Goal: Information Seeking & Learning: Learn about a topic

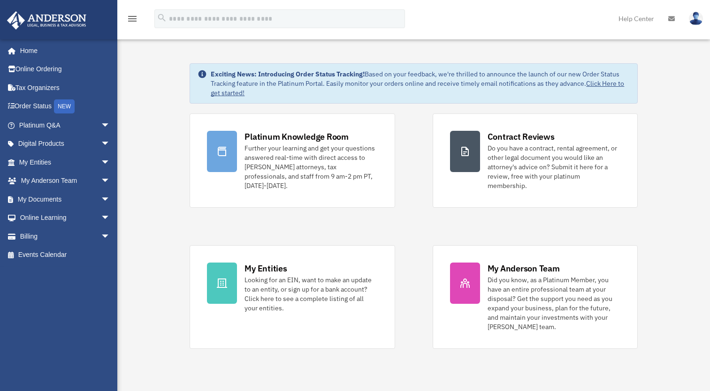
click at [695, 20] on img at bounding box center [696, 19] width 14 height 14
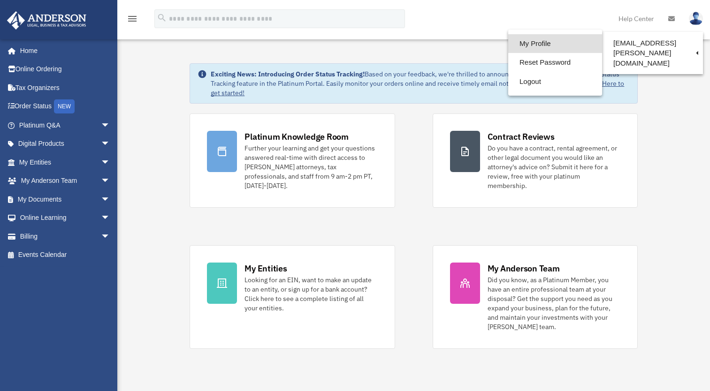
click at [543, 44] on link "My Profile" at bounding box center [555, 43] width 94 height 19
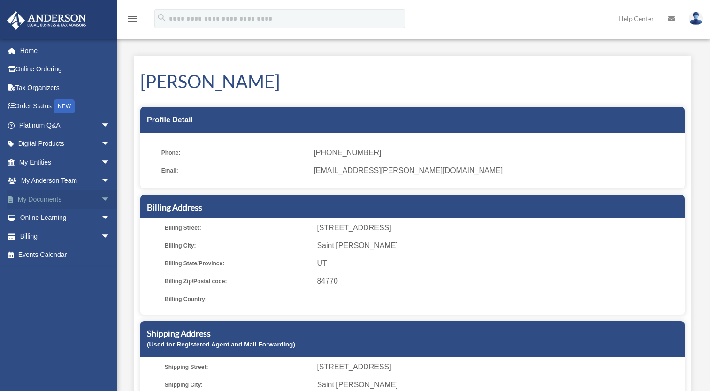
click at [43, 198] on link "My Documents arrow_drop_down" at bounding box center [66, 199] width 118 height 19
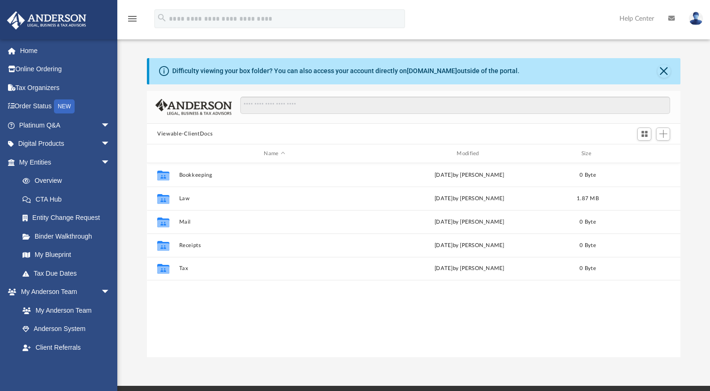
scroll to position [206, 527]
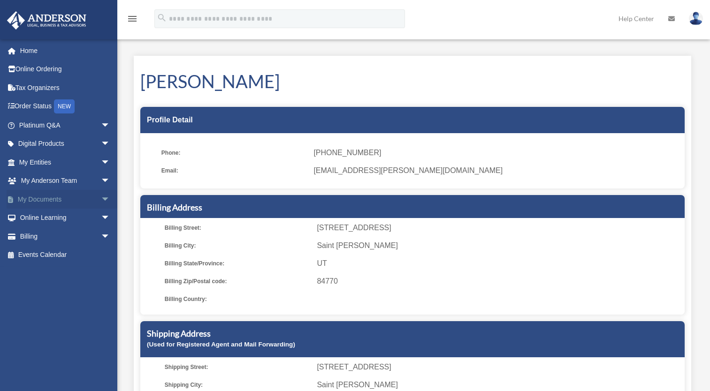
click at [101, 198] on span "arrow_drop_down" at bounding box center [110, 199] width 19 height 19
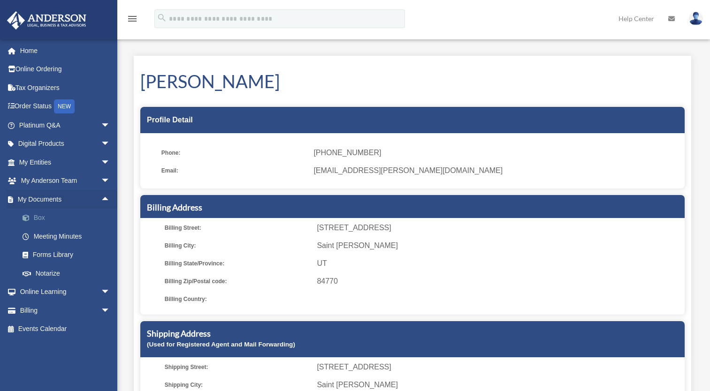
click at [69, 222] on link "Box" at bounding box center [68, 218] width 111 height 19
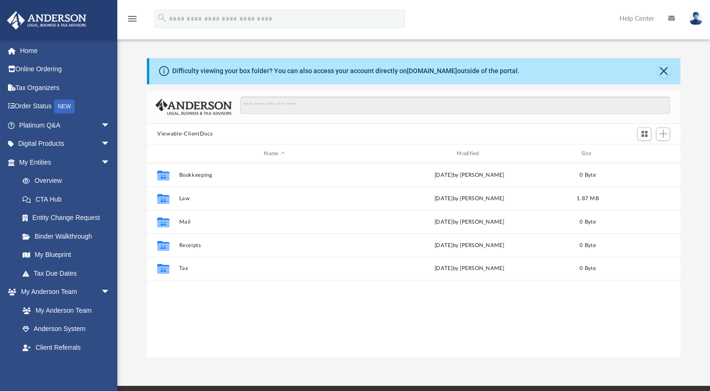
scroll to position [206, 527]
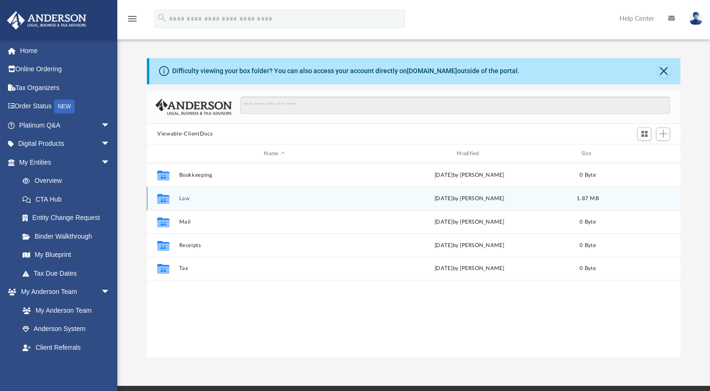
click at [166, 201] on icon "grid" at bounding box center [163, 201] width 12 height 8
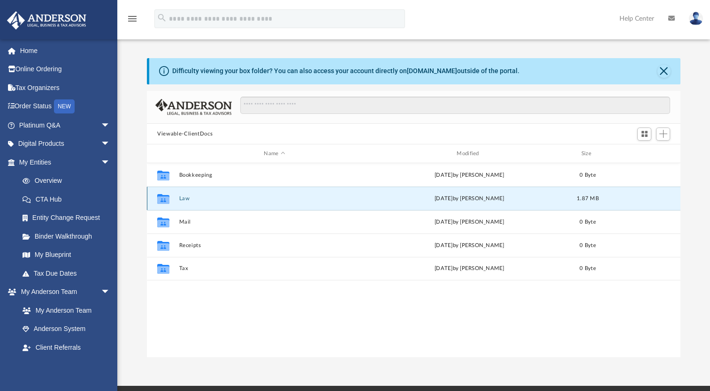
click at [158, 200] on icon "grid" at bounding box center [163, 201] width 12 height 8
click at [357, 201] on button "Law" at bounding box center [274, 199] width 191 height 6
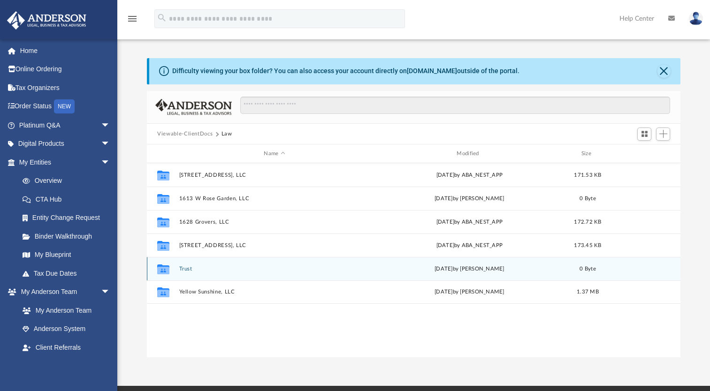
click at [303, 272] on div "Collaborated Folder Trust Thu Sep 25 2025 by Carlye Martinsky 0 Byte" at bounding box center [414, 268] width 534 height 23
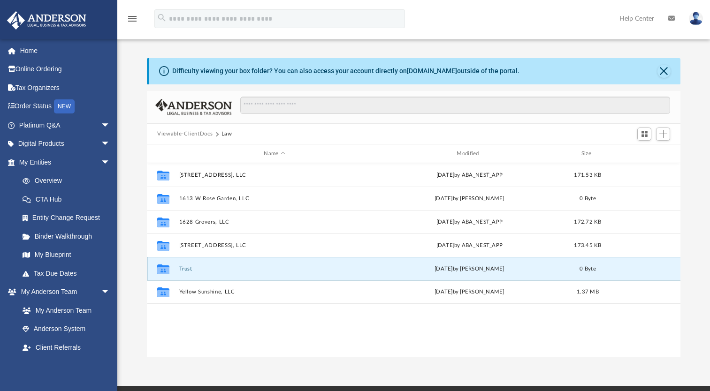
click at [208, 272] on div "Collaborated Folder Trust Thu Sep 25 2025 by Carlye Martinsky 0 Byte" at bounding box center [414, 268] width 534 height 23
click at [163, 267] on icon "grid" at bounding box center [163, 271] width 12 height 8
click at [413, 268] on div "Thu Sep 25 2025 by Carlye Martinsky" at bounding box center [469, 269] width 191 height 8
click at [207, 266] on button "Trust" at bounding box center [274, 269] width 191 height 6
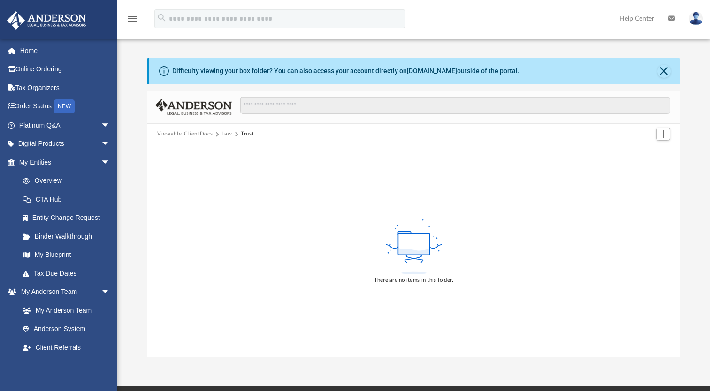
click at [207, 266] on div "There are no items in this folder." at bounding box center [414, 251] width 534 height 213
click at [664, 138] on button "Add" at bounding box center [663, 134] width 14 height 13
click at [697, 20] on img at bounding box center [696, 19] width 14 height 14
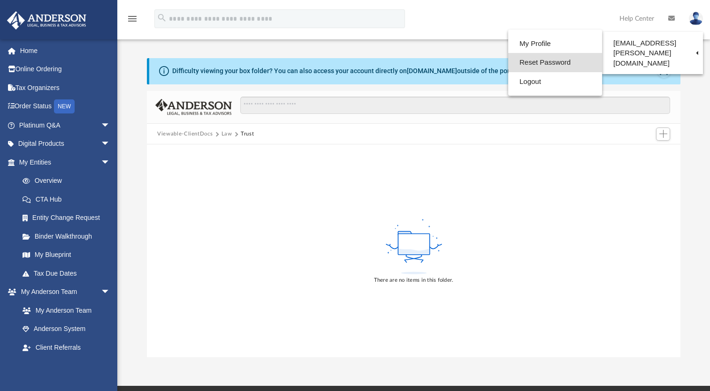
click at [560, 66] on link "Reset Password" at bounding box center [555, 62] width 94 height 19
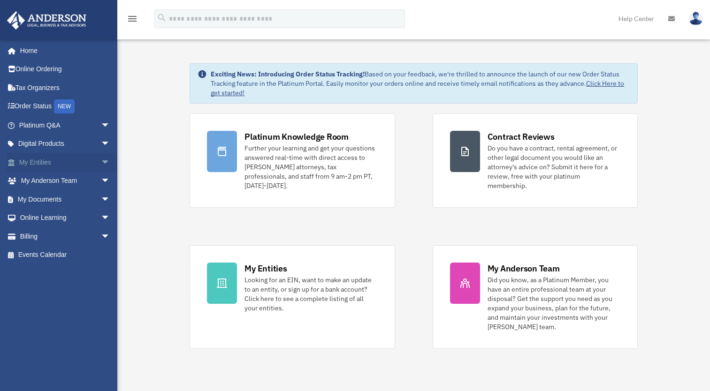
click at [101, 163] on span "arrow_drop_down" at bounding box center [110, 162] width 19 height 19
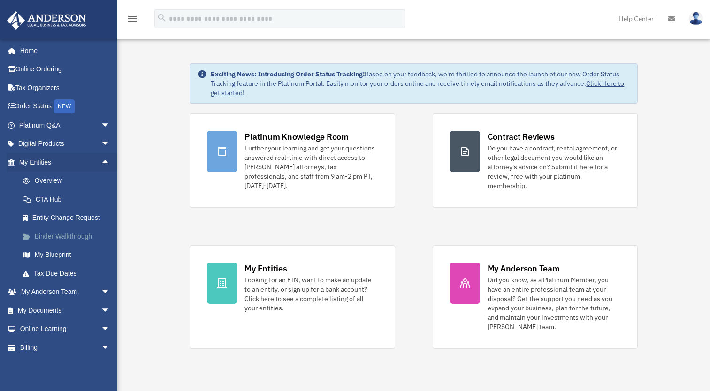
click at [86, 234] on link "Binder Walkthrough" at bounding box center [68, 236] width 111 height 19
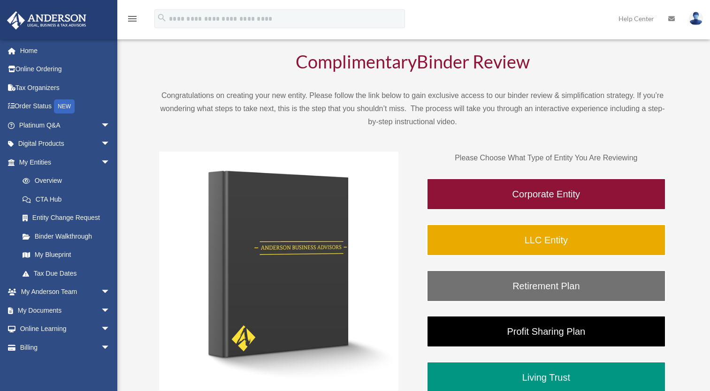
scroll to position [56, 0]
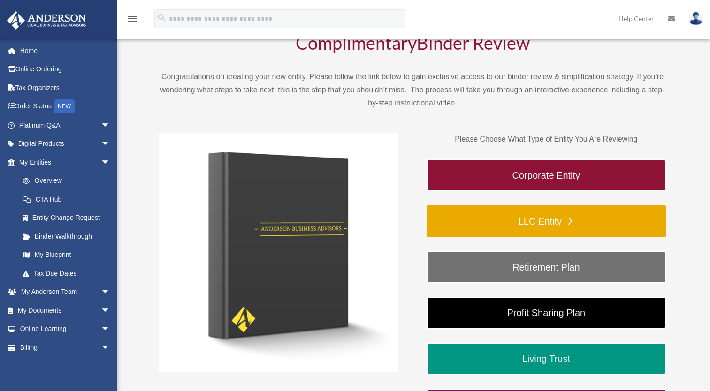
click at [600, 222] on link "LLC Entity" at bounding box center [546, 222] width 239 height 32
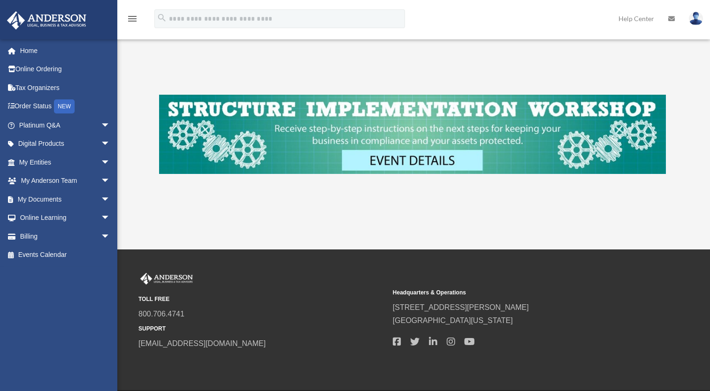
scroll to position [390, 0]
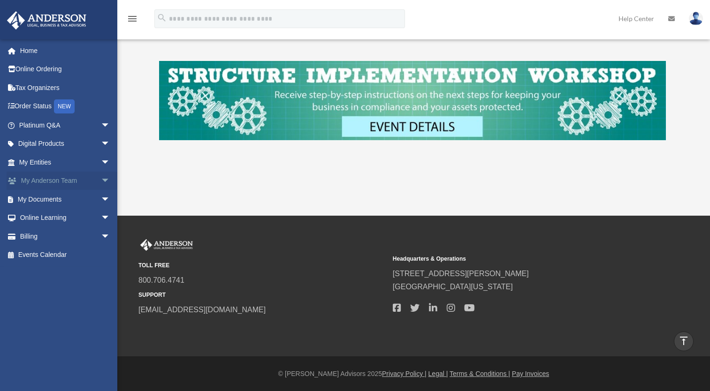
click at [101, 180] on span "arrow_drop_down" at bounding box center [110, 181] width 19 height 19
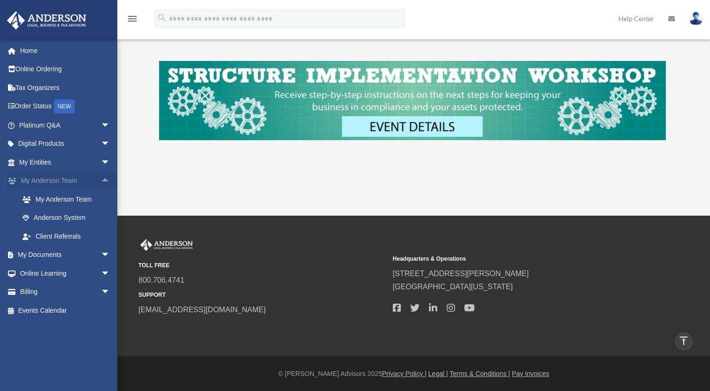
click at [101, 177] on span "arrow_drop_up" at bounding box center [110, 181] width 19 height 19
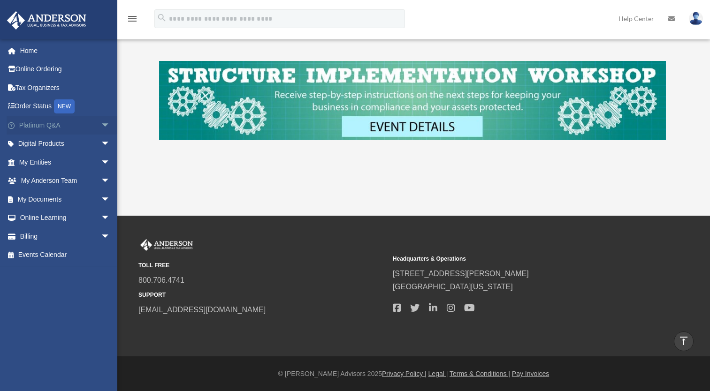
click at [90, 122] on link "Platinum Q&A arrow_drop_down" at bounding box center [66, 125] width 118 height 19
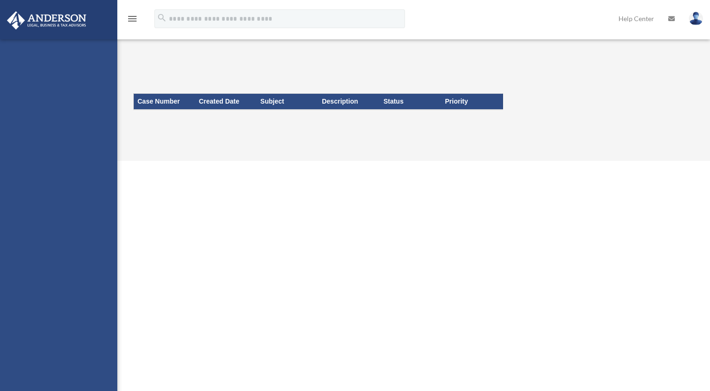
click at [98, 124] on div "[EMAIL_ADDRESS][PERSON_NAME][DOMAIN_NAME] Sign Out [EMAIL_ADDRESS][PERSON_NAME]…" at bounding box center [58, 234] width 117 height 391
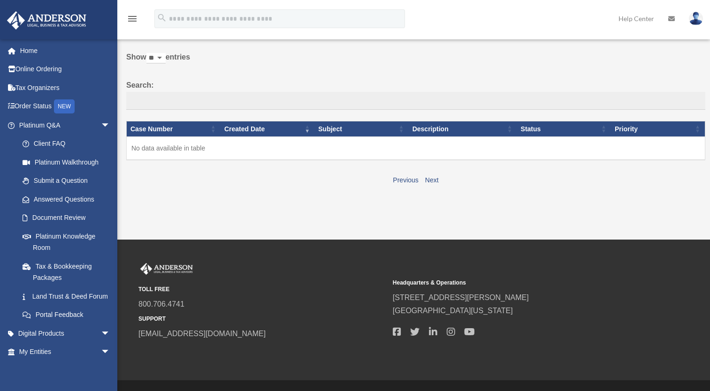
scroll to position [38, 0]
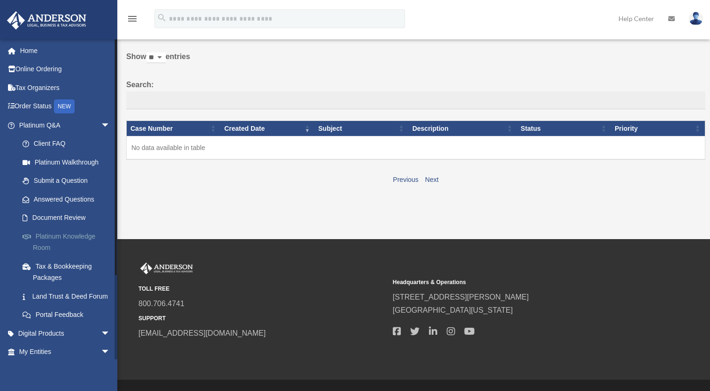
click at [81, 239] on link "Platinum Knowledge Room" at bounding box center [68, 242] width 111 height 30
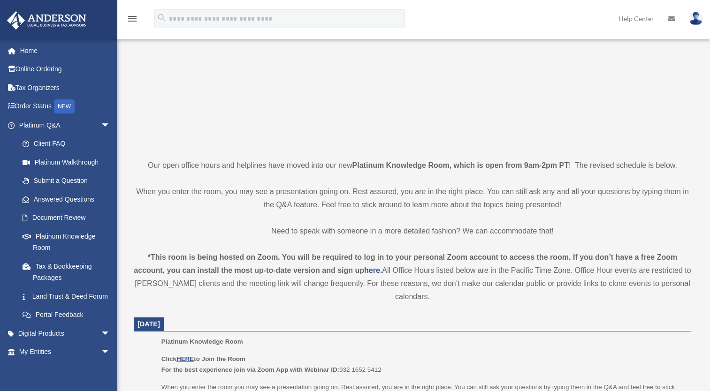
scroll to position [113, 0]
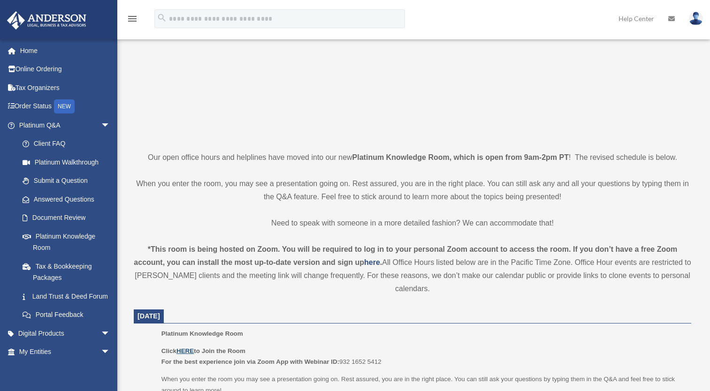
click at [192, 351] on u "HERE" at bounding box center [184, 351] width 17 height 7
